Goal: Task Accomplishment & Management: Use online tool/utility

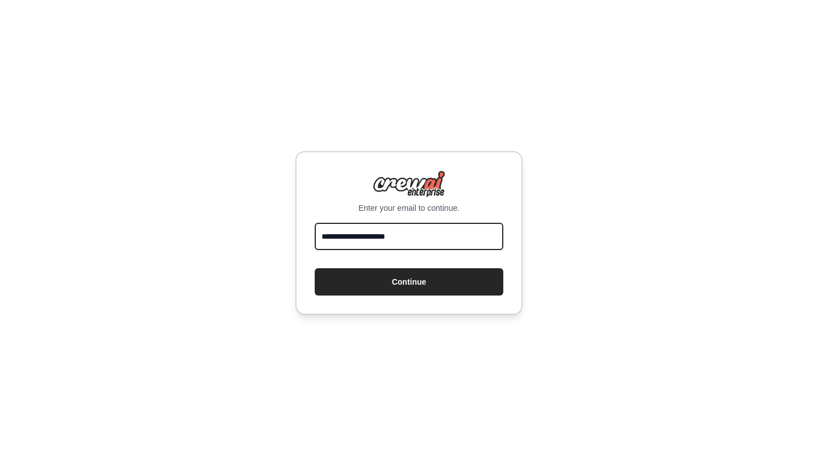
type input "**********"
click at [409, 282] on button "Continue" at bounding box center [409, 281] width 189 height 27
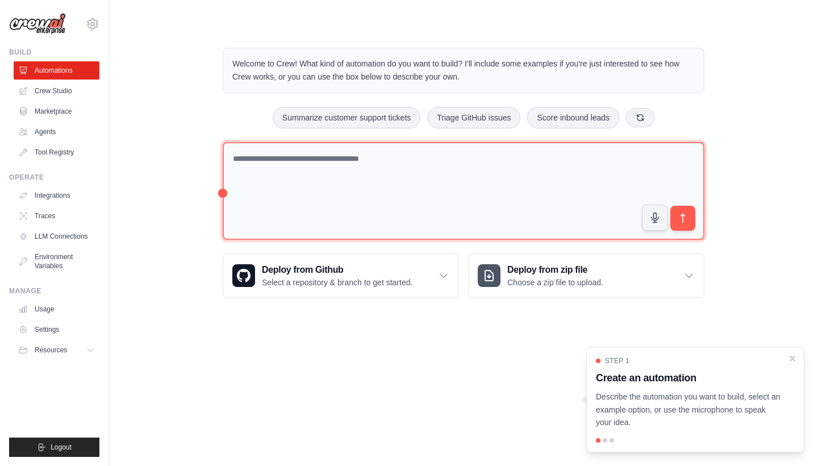
click at [423, 186] on textarea at bounding box center [464, 191] width 482 height 98
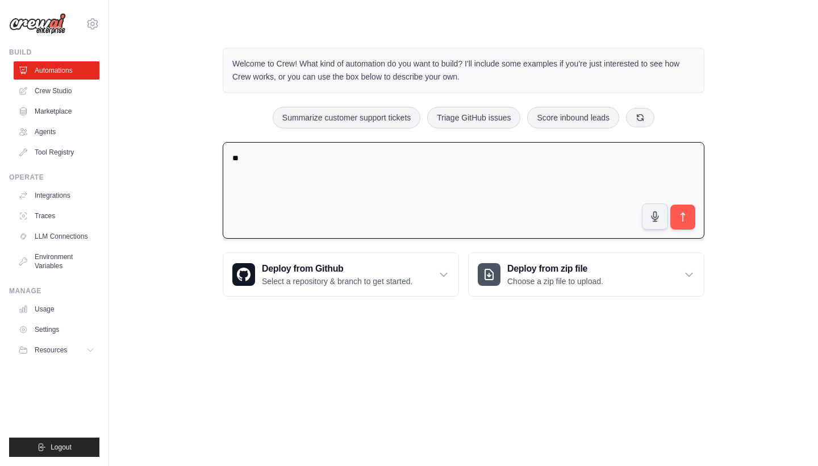
type textarea "*"
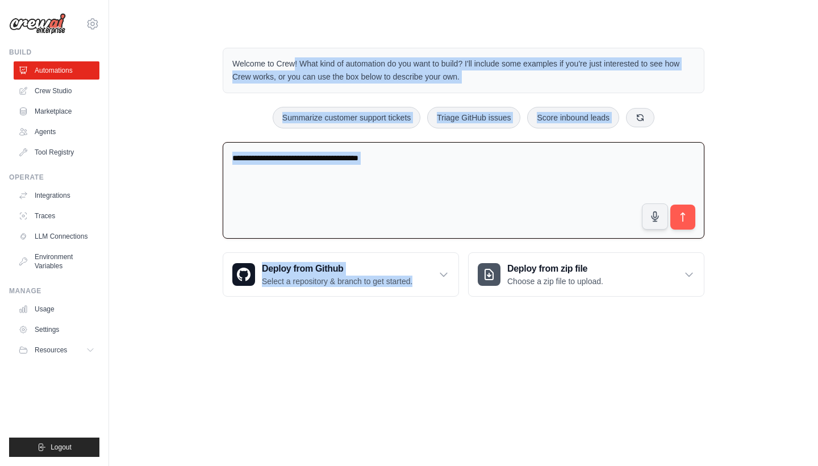
drag, startPoint x: 301, startPoint y: 458, endPoint x: 19, endPoint y: -30, distance: 564.1
click at [19, 0] on html "mails2yash95@gmail.com Settings Build Automations Crew Studio" at bounding box center [409, 233] width 818 height 466
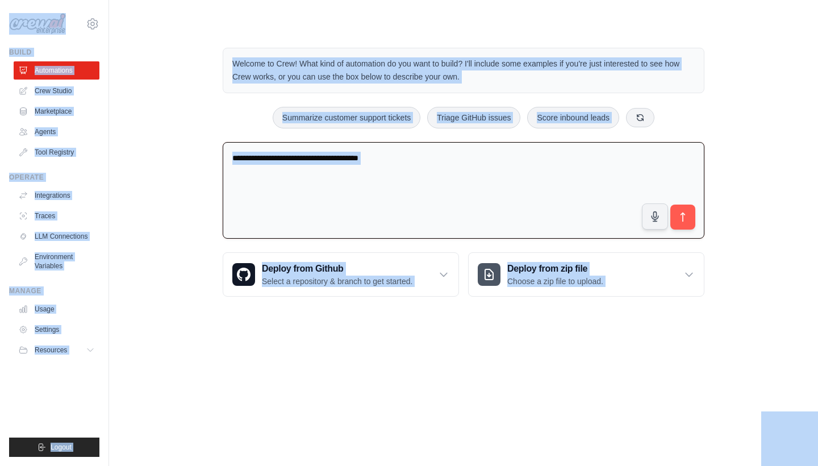
copy body "mails2yash95@gmail.com Settings Build Automations Crew Studio Marketplace Agent…"
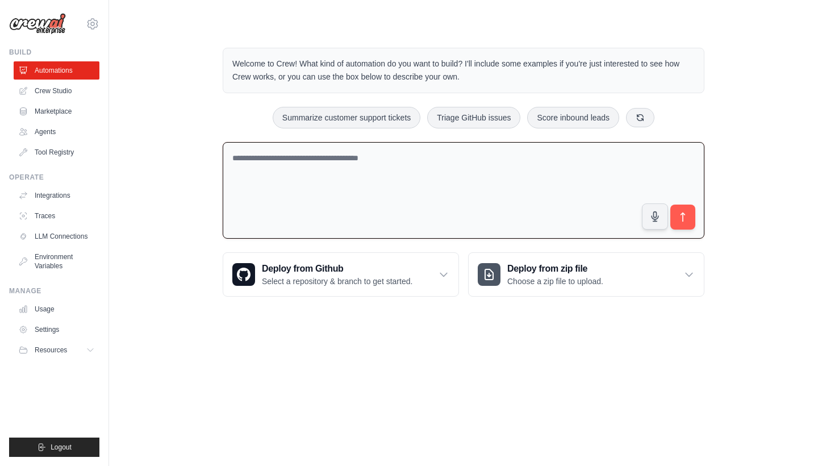
click at [437, 188] on textarea at bounding box center [464, 190] width 482 height 97
paste textarea "**********"
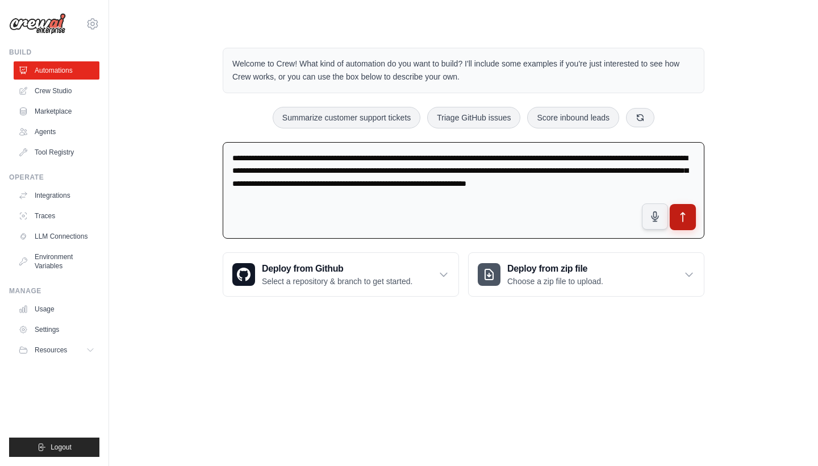
type textarea "**********"
click at [685, 216] on icon "submit" at bounding box center [683, 217] width 12 height 12
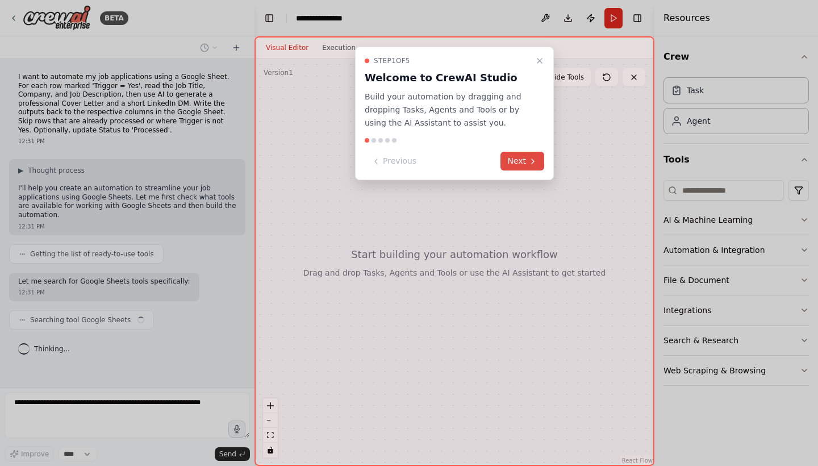
click at [531, 157] on icon at bounding box center [533, 161] width 9 height 9
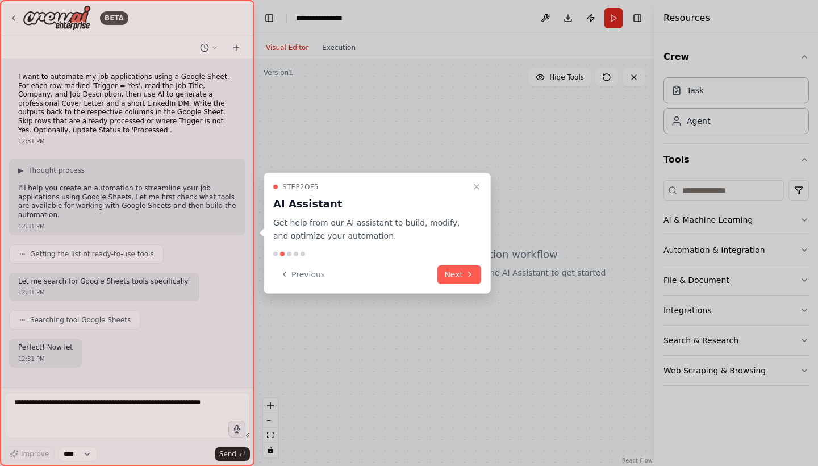
scroll to position [42, 0]
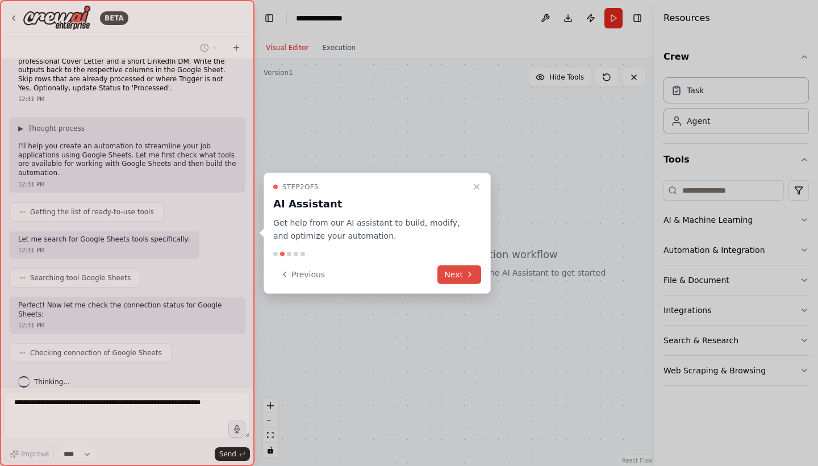
click at [465, 277] on icon at bounding box center [469, 274] width 9 height 9
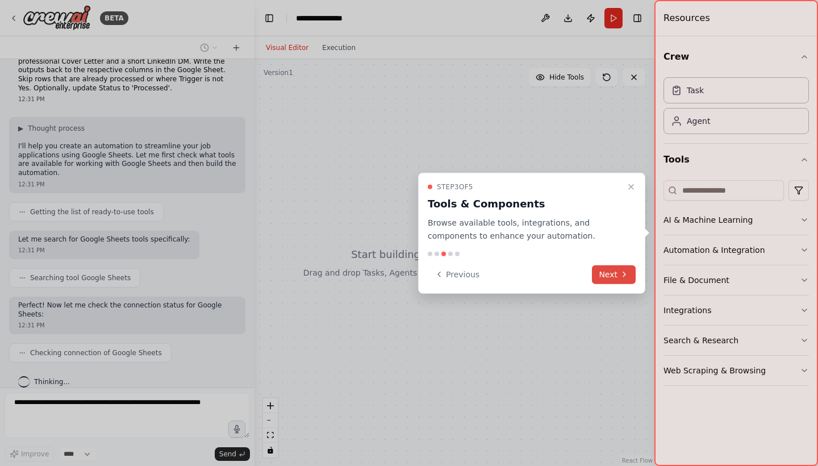
click at [626, 275] on icon at bounding box center [625, 274] width 2 height 5
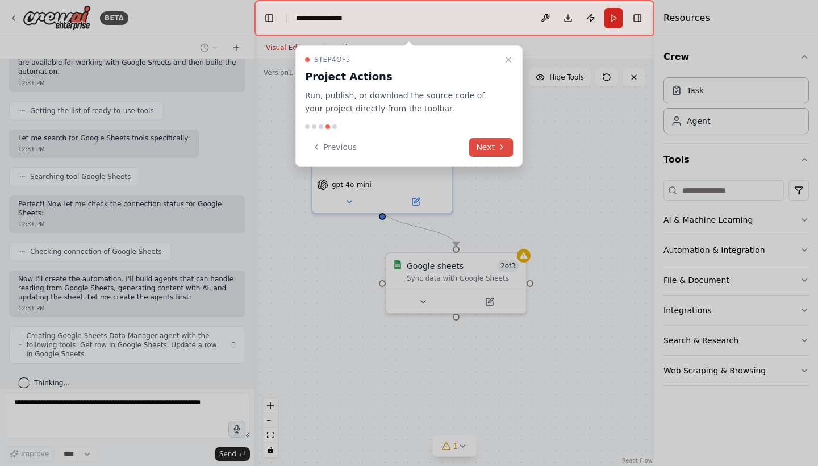
scroll to position [134, 0]
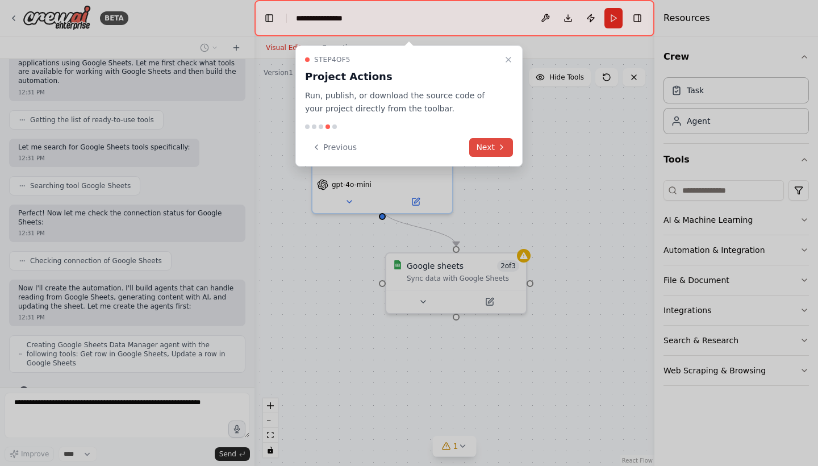
click at [490, 148] on button "Next" at bounding box center [491, 147] width 44 height 19
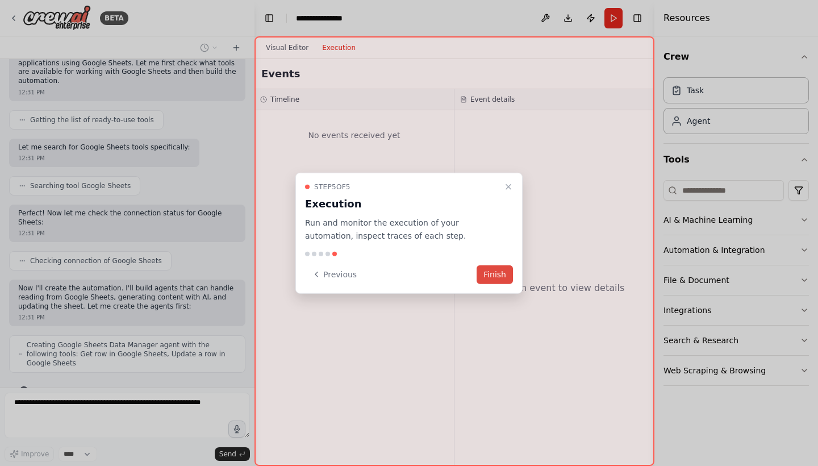
click at [498, 272] on button "Finish" at bounding box center [495, 274] width 36 height 19
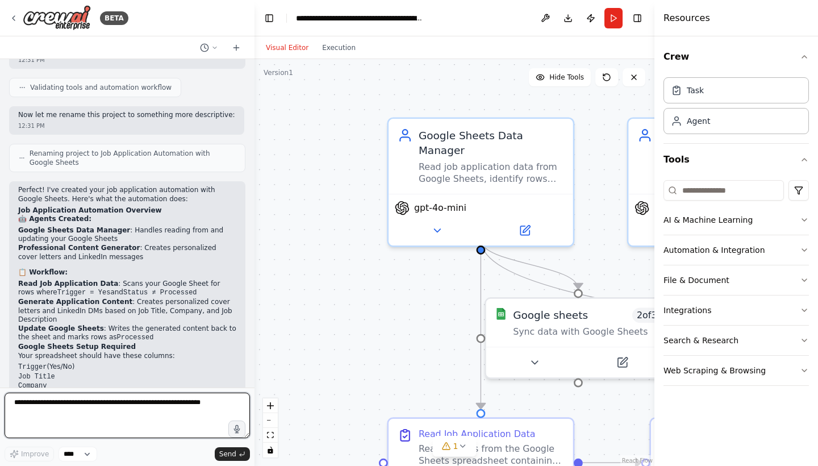
scroll to position [648, 0]
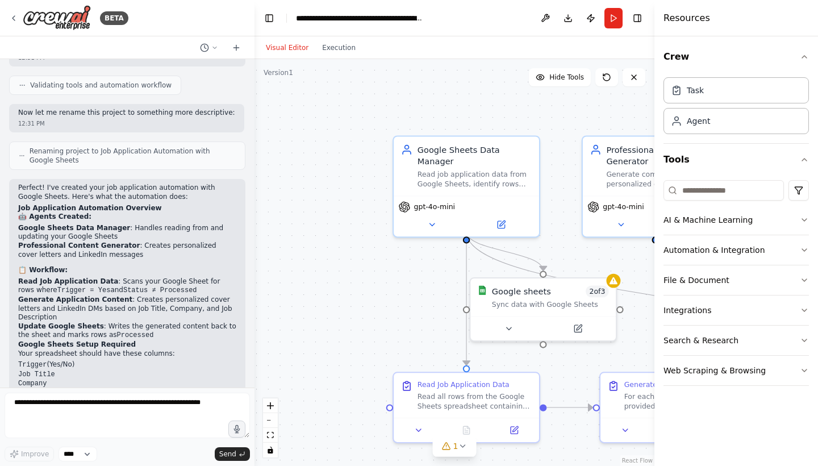
click at [760, 40] on div "Crew Task Agent Tools AI & Machine Learning Automation & Integration File & Doc…" at bounding box center [737, 251] width 164 height 430
click at [616, 18] on button "Run" at bounding box center [614, 18] width 18 height 20
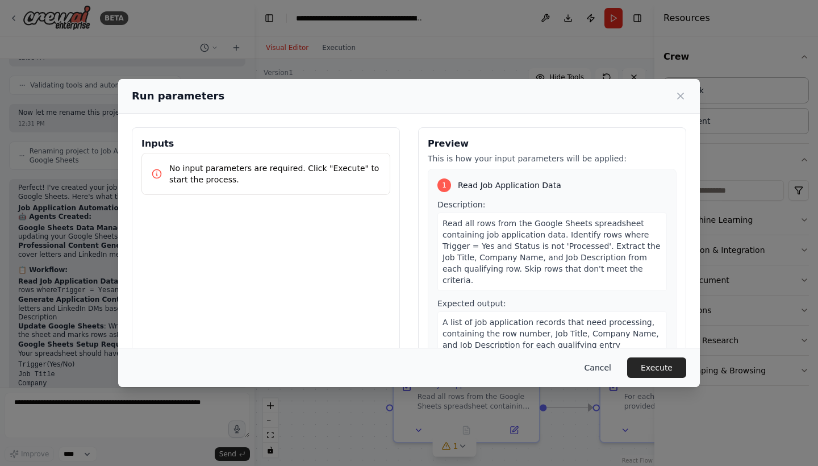
click at [608, 369] on button "Cancel" at bounding box center [598, 368] width 45 height 20
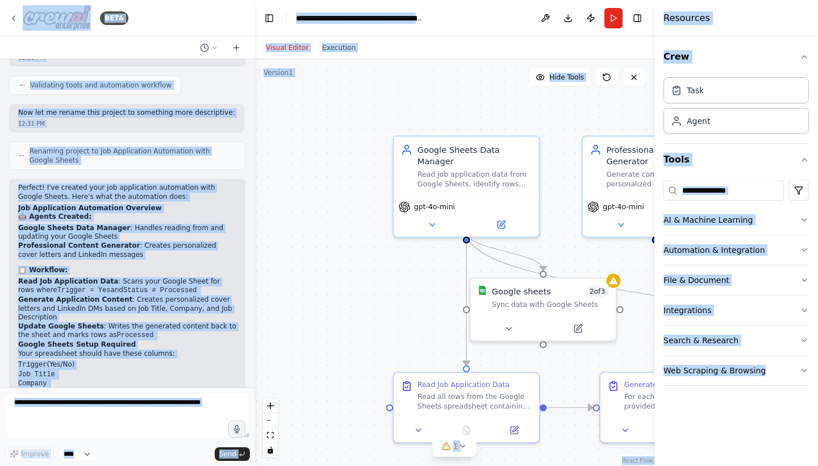
copy body "BETA I want to automate my job applications using a Google Sheet. For each row …"
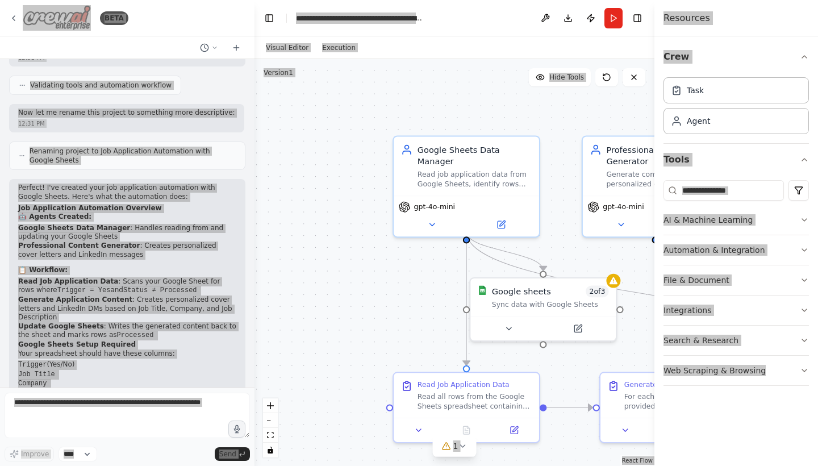
scroll to position [784, 0]
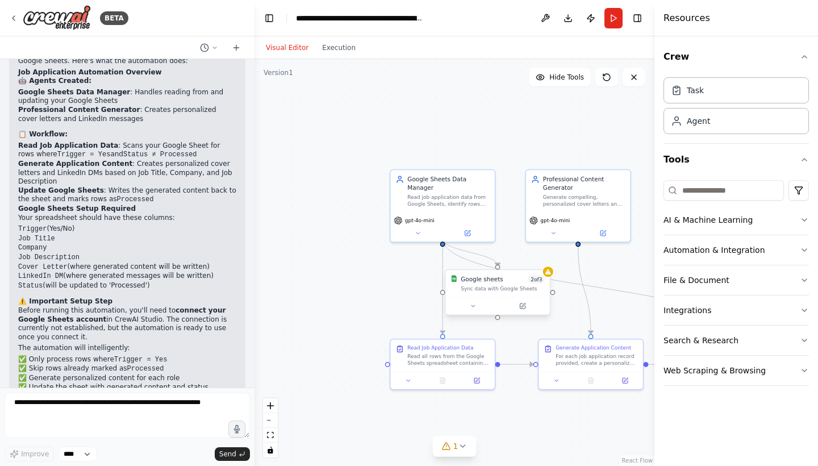
click at [498, 297] on div "Google sheets 2 of 3 Sync data with Google Sheets" at bounding box center [498, 283] width 104 height 27
click at [523, 307] on icon at bounding box center [524, 306] width 4 height 4
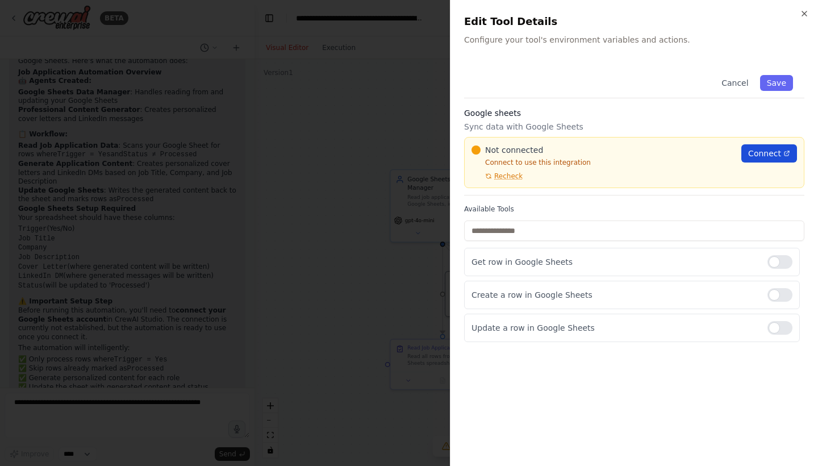
click at [770, 150] on span "Connect" at bounding box center [765, 153] width 33 height 11
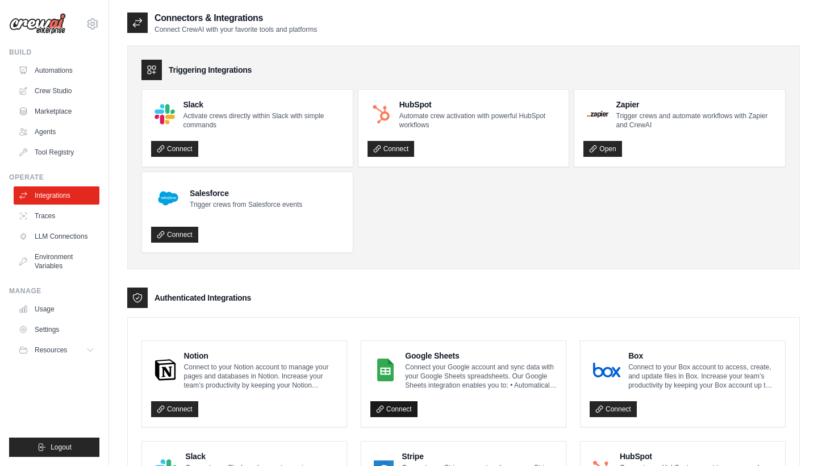
click at [400, 408] on link "Connect" at bounding box center [394, 409] width 47 height 16
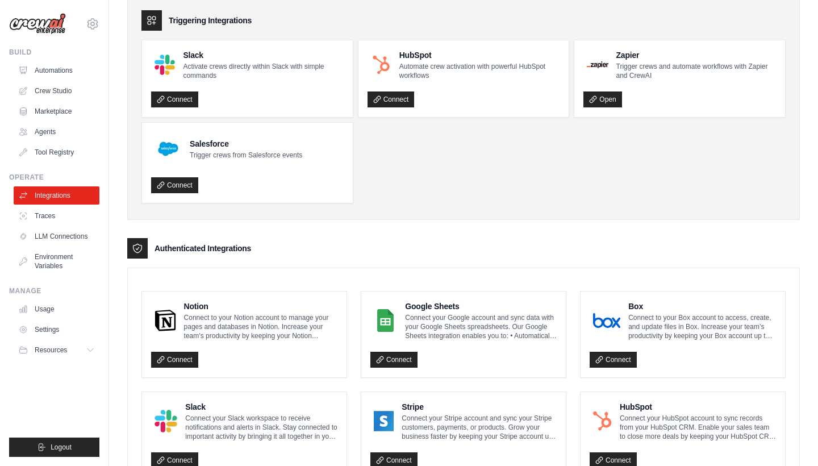
scroll to position [44, 0]
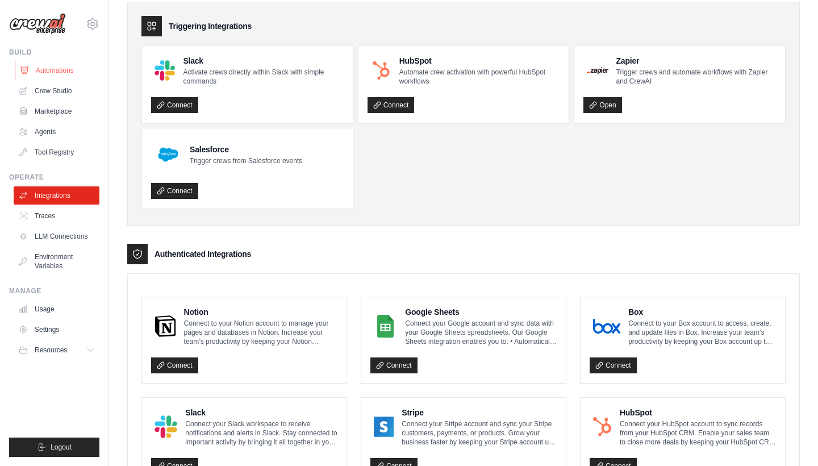
click at [61, 70] on link "Automations" at bounding box center [58, 70] width 86 height 18
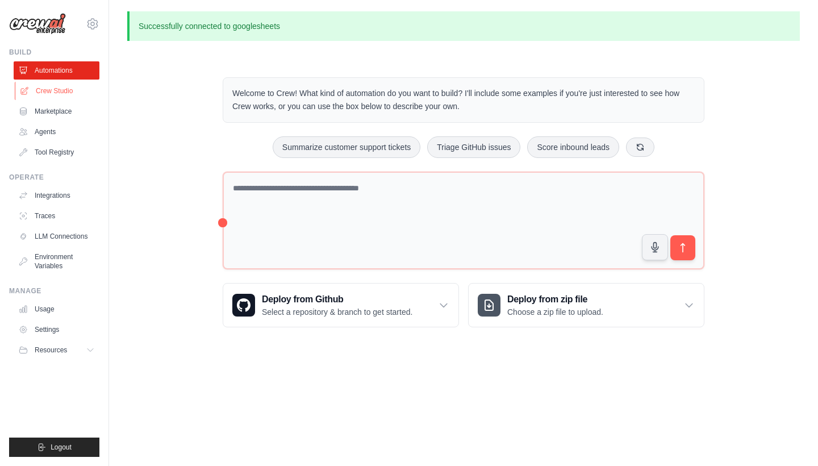
click at [63, 84] on link "Crew Studio" at bounding box center [58, 91] width 86 height 18
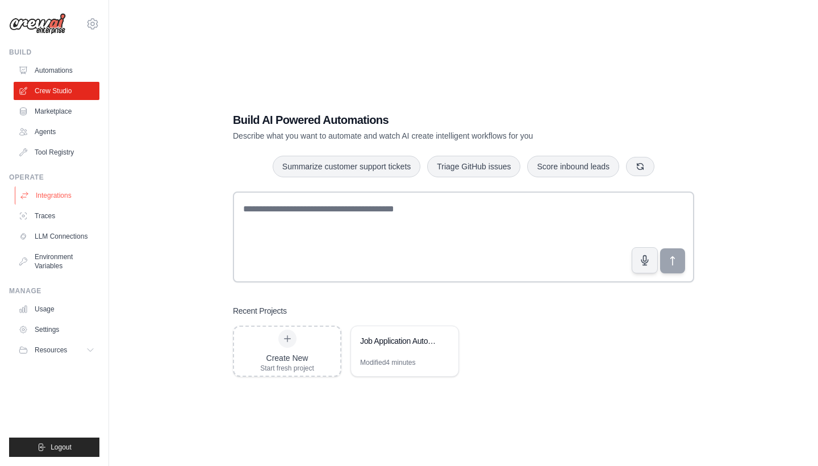
click at [65, 197] on link "Integrations" at bounding box center [58, 195] width 86 height 18
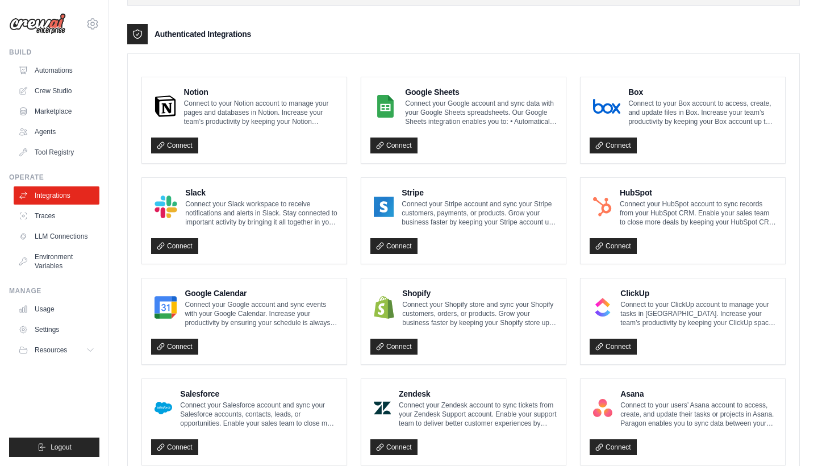
scroll to position [230, 0]
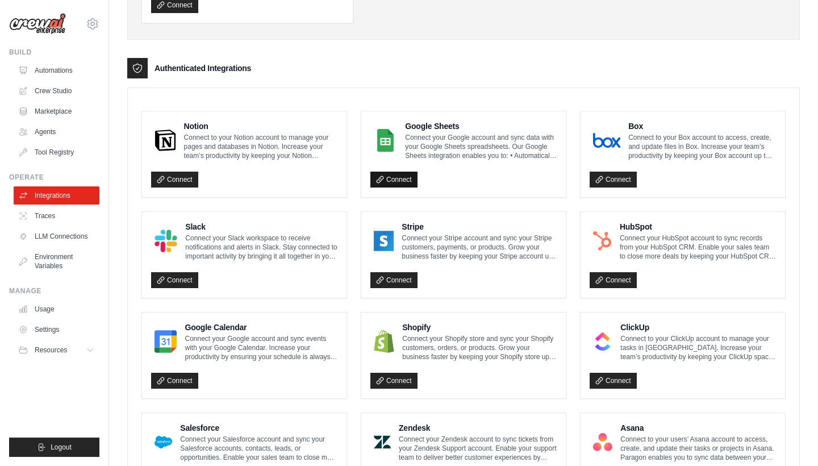
click at [404, 180] on link "Connect" at bounding box center [394, 180] width 47 height 16
click at [65, 68] on link "Automations" at bounding box center [58, 70] width 86 height 18
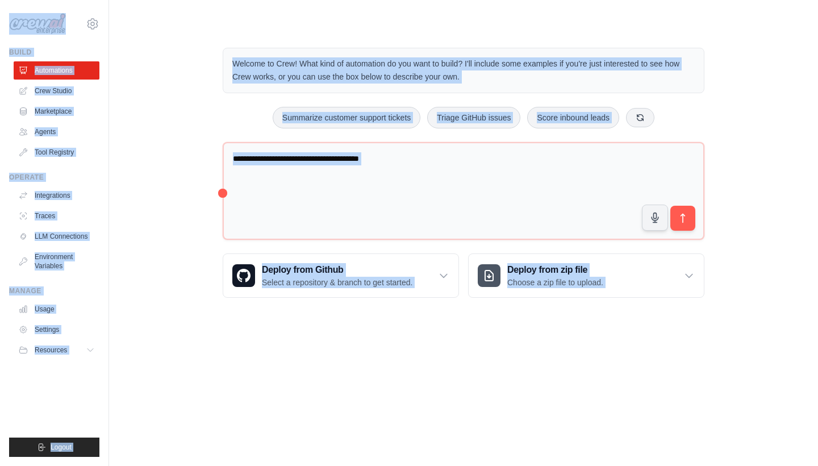
copy div "[EMAIL_ADDRESS][DOMAIN_NAME] Settings Build Automations Crew Studio Marketplace…"
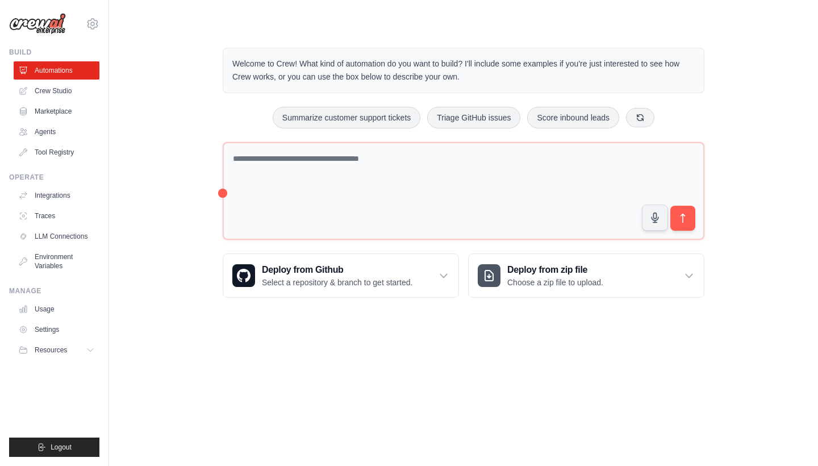
click at [328, 373] on body "[EMAIL_ADDRESS][DOMAIN_NAME] Settings Build Automations Crew Studio" at bounding box center [409, 233] width 818 height 466
